Goal: Task Accomplishment & Management: Use online tool/utility

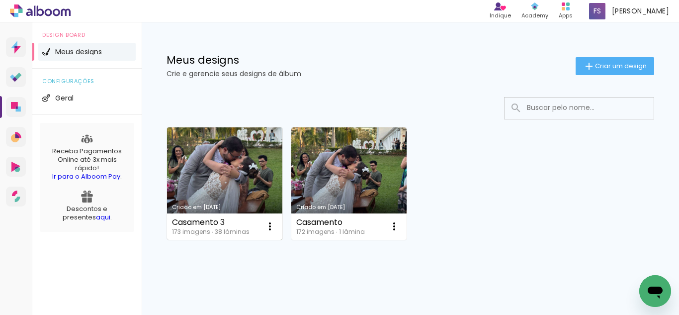
click at [227, 154] on link "Criado em [DATE]" at bounding box center [224, 183] width 115 height 112
